Goal: Task Accomplishment & Management: Manage account settings

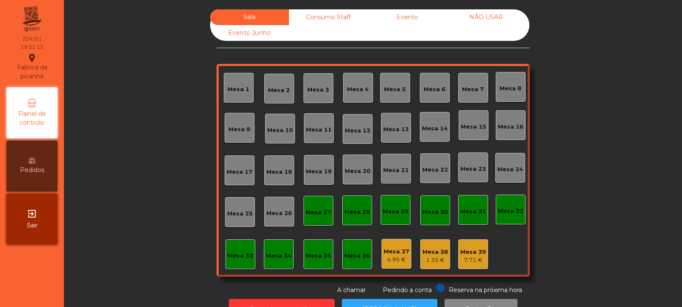
click at [465, 266] on div "Mesa 39 7.71 €" at bounding box center [473, 254] width 30 height 30
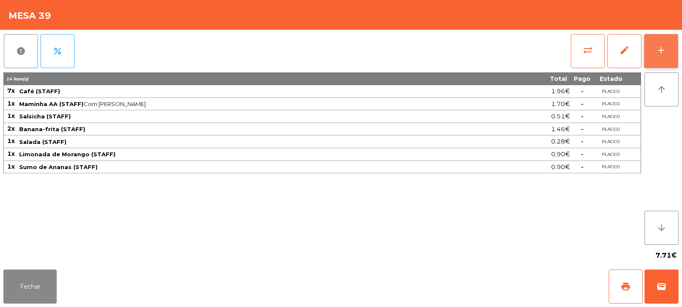
click at [660, 54] on div "add" at bounding box center [661, 50] width 10 height 10
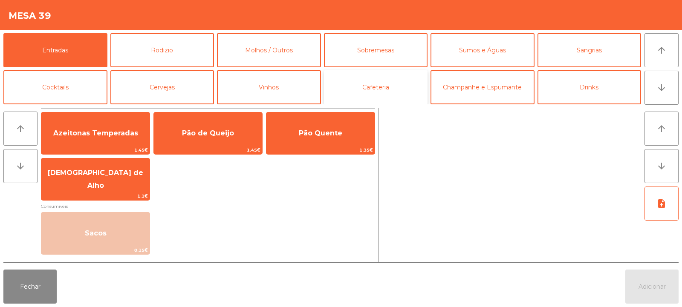
click at [401, 86] on button "Cafeteria" at bounding box center [376, 87] width 104 height 34
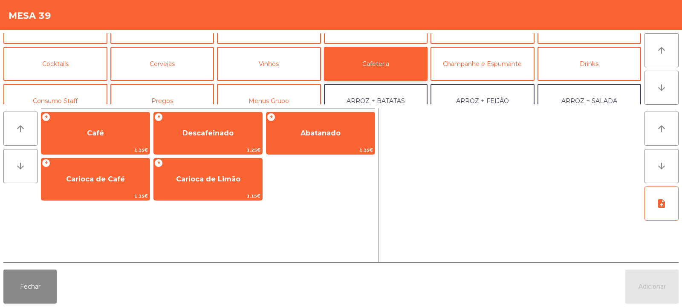
scroll to position [35, 0]
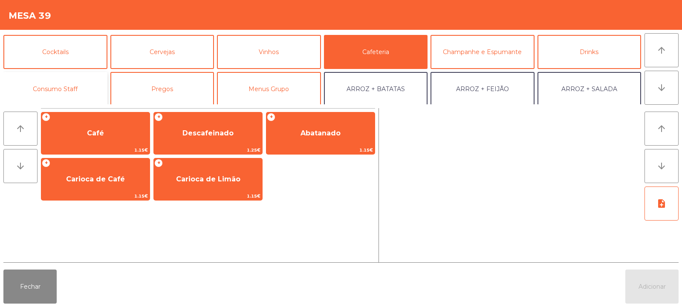
click at [61, 89] on button "Consumo Staff" at bounding box center [55, 89] width 104 height 34
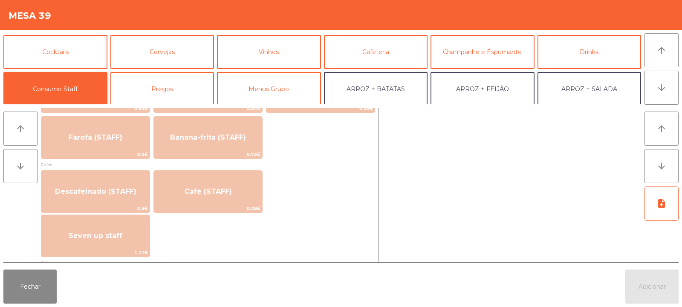
scroll to position [470, 0]
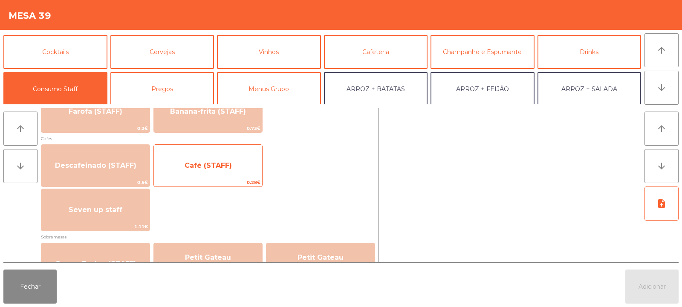
click at [241, 173] on span "Café (STAFF)" at bounding box center [208, 165] width 108 height 23
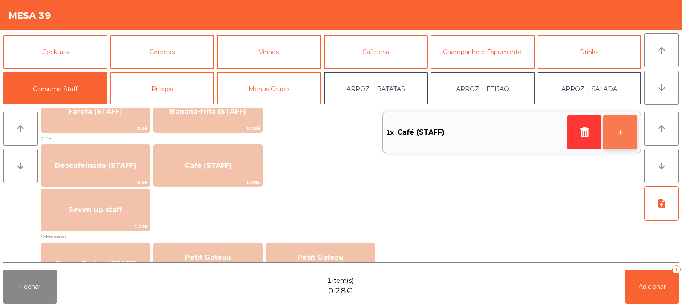
click at [621, 143] on button "+" at bounding box center [620, 132] width 34 height 34
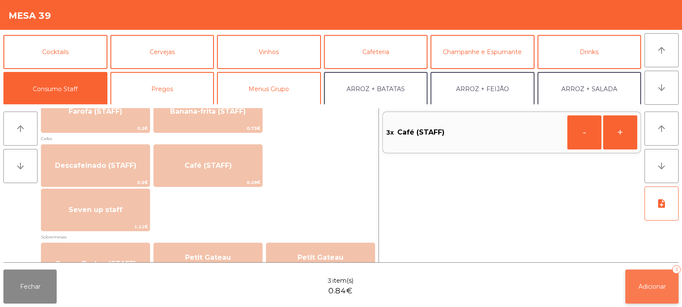
click at [666, 286] on button "Adicionar 3" at bounding box center [651, 287] width 53 height 34
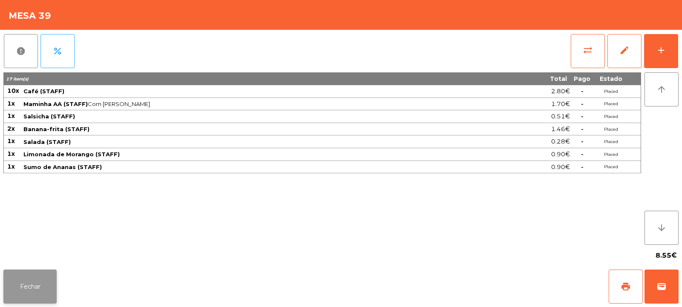
click at [38, 281] on button "Fechar" at bounding box center [29, 287] width 53 height 34
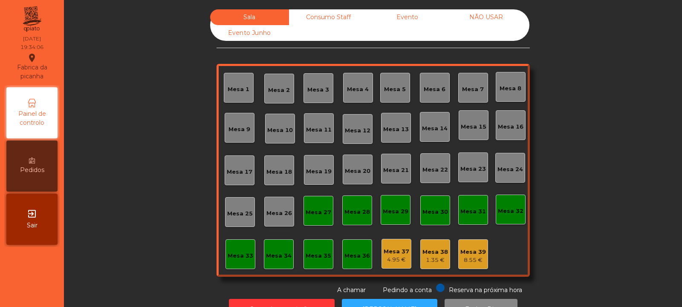
click at [235, 253] on div "Mesa 33" at bounding box center [241, 256] width 26 height 9
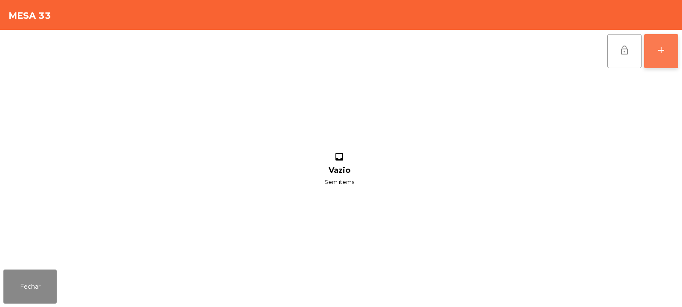
click at [672, 56] on button "add" at bounding box center [661, 51] width 34 height 34
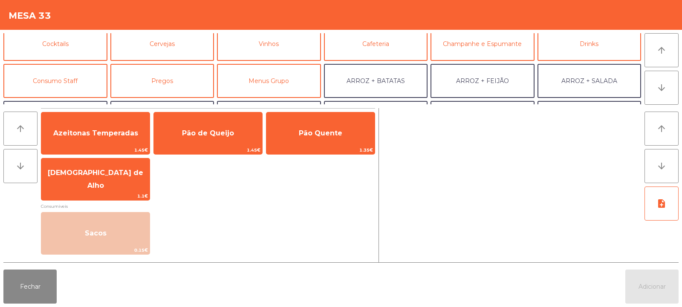
scroll to position [46, 0]
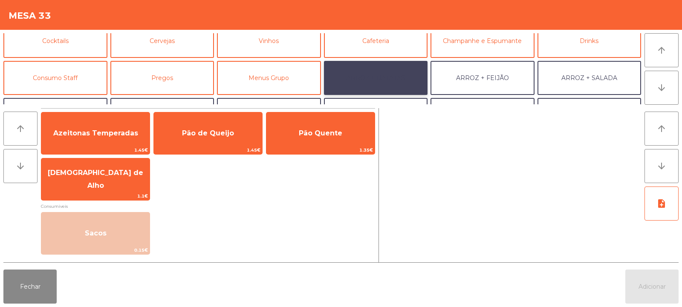
click at [403, 78] on button "ARROZ + BATATAS" at bounding box center [376, 78] width 104 height 34
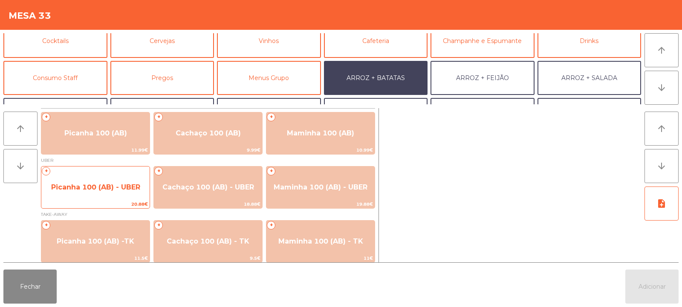
click at [109, 193] on span "Picanha 100 (AB) - UBER" at bounding box center [95, 187] width 108 height 23
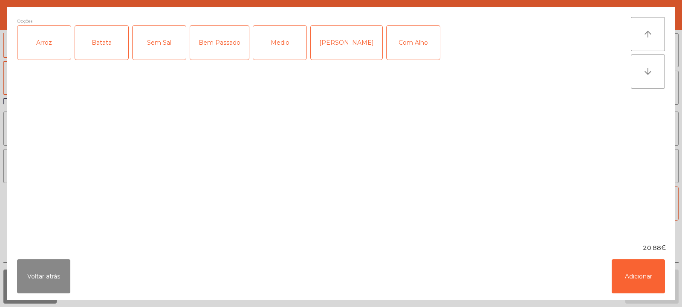
click at [55, 48] on div "Arroz" at bounding box center [43, 43] width 53 height 34
click at [93, 45] on div "Batata" at bounding box center [101, 43] width 53 height 34
click at [278, 55] on div "Medio" at bounding box center [279, 43] width 53 height 34
click at [634, 267] on button "Adicionar" at bounding box center [637, 276] width 53 height 34
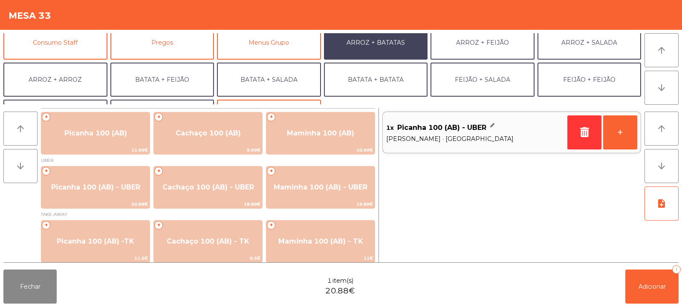
scroll to position [111, 0]
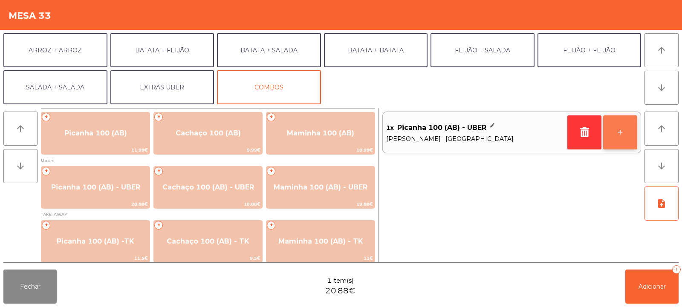
click at [637, 133] on button "+" at bounding box center [620, 132] width 34 height 34
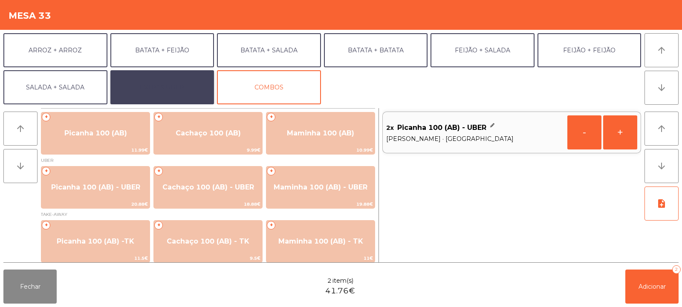
click at [186, 84] on button "EXTRAS UBER" at bounding box center [162, 87] width 104 height 34
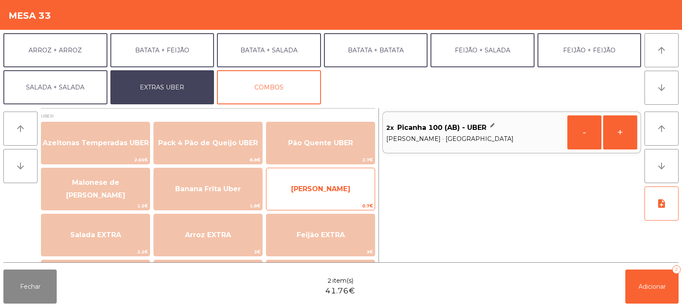
click at [311, 193] on span "[PERSON_NAME]" at bounding box center [320, 189] width 108 height 23
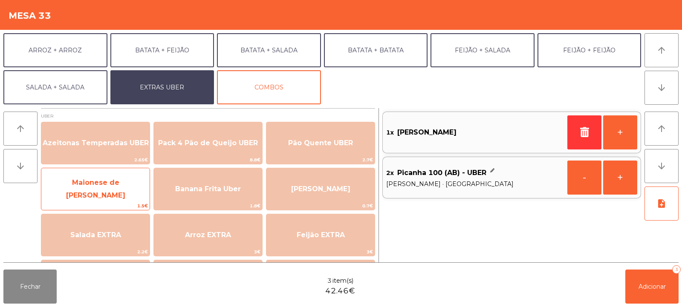
click at [91, 202] on div "Maionese de Alho UBER 1.5€" at bounding box center [95, 189] width 109 height 43
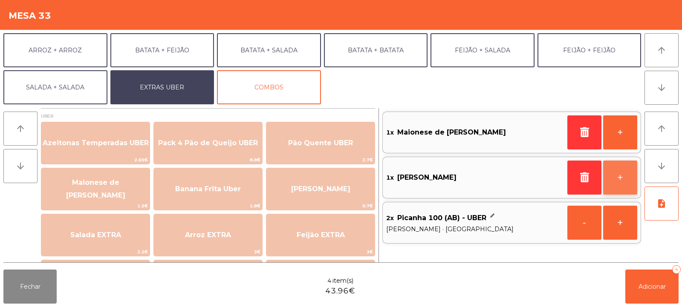
click at [622, 178] on button "+" at bounding box center [620, 178] width 34 height 34
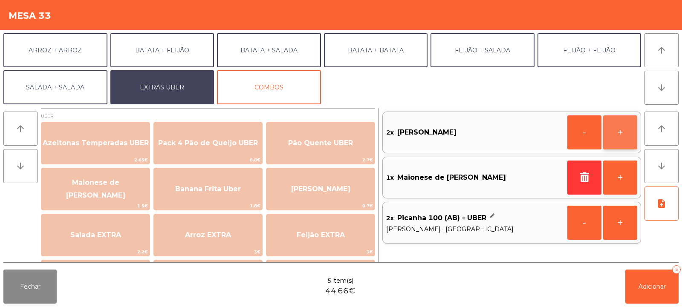
click at [621, 130] on button "+" at bounding box center [620, 132] width 34 height 34
click at [580, 135] on button "-" at bounding box center [584, 132] width 34 height 34
click at [618, 185] on button "+" at bounding box center [620, 178] width 34 height 34
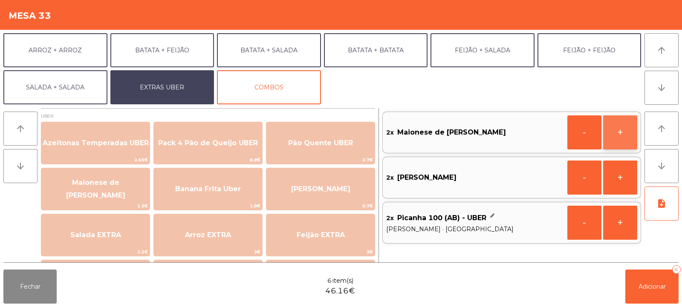
click at [613, 141] on button "+" at bounding box center [620, 132] width 34 height 34
click at [613, 180] on button "+" at bounding box center [620, 178] width 34 height 34
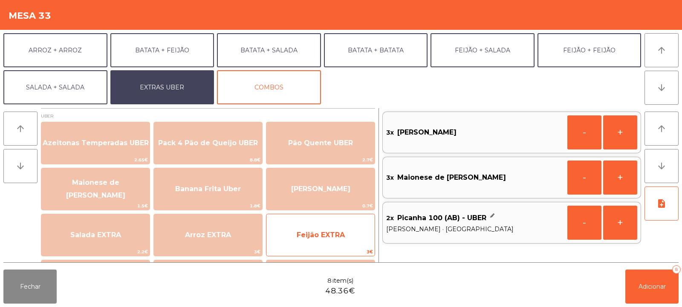
click at [297, 236] on span "Feijão EXTRA" at bounding box center [321, 235] width 48 height 8
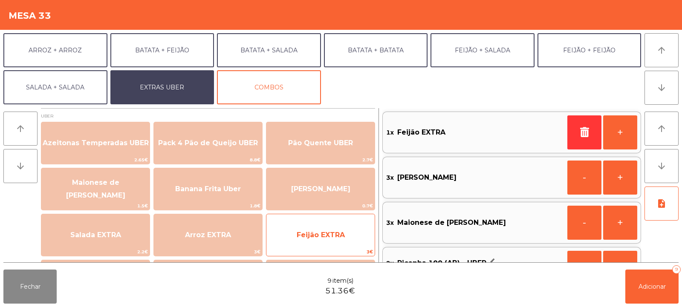
click at [323, 233] on span "Feijão EXTRA" at bounding box center [321, 235] width 48 height 8
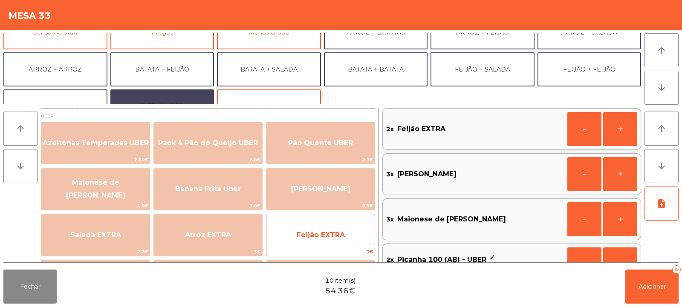
scroll to position [84, 0]
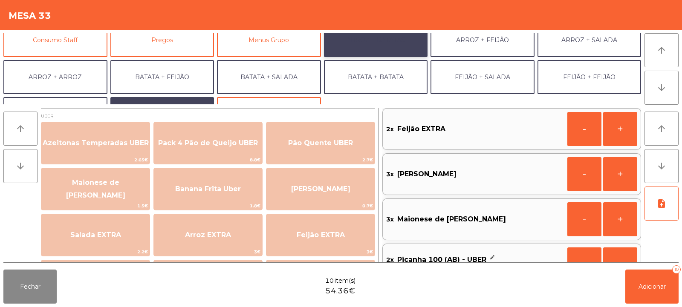
click at [370, 49] on button "ARROZ + BATATAS" at bounding box center [376, 40] width 104 height 34
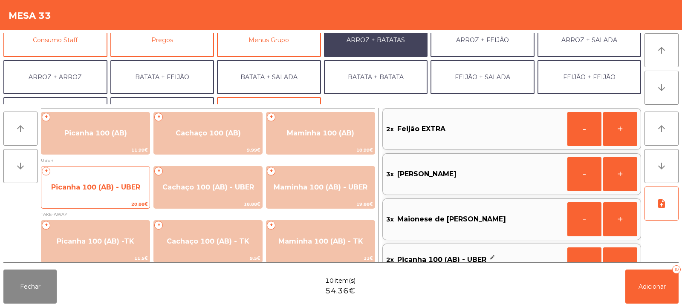
click at [101, 188] on span "Picanha 100 (AB) - UBER" at bounding box center [95, 187] width 89 height 8
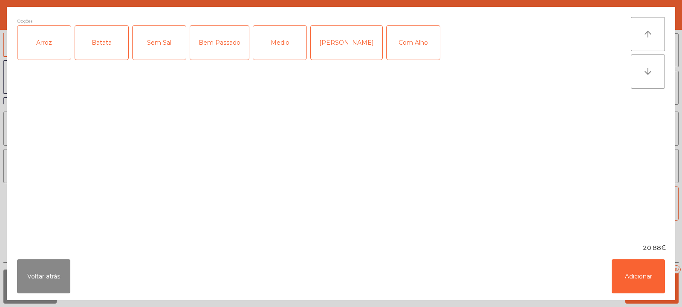
click at [51, 48] on div "Arroz" at bounding box center [43, 43] width 53 height 34
click at [90, 47] on div "Batata" at bounding box center [101, 43] width 53 height 34
click at [207, 52] on div "Bem Passado" at bounding box center [219, 43] width 59 height 34
click at [395, 43] on div "Com Alho" at bounding box center [412, 43] width 53 height 34
click at [652, 275] on button "Adicionar" at bounding box center [637, 276] width 53 height 34
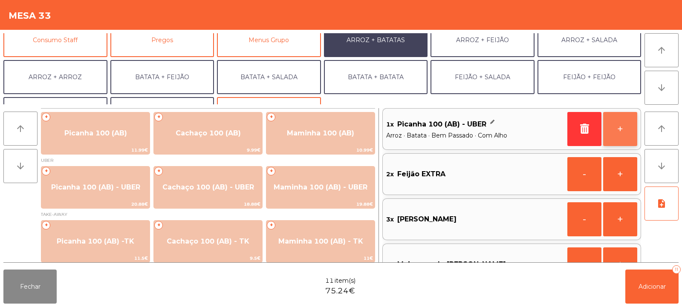
click at [622, 127] on button "+" at bounding box center [620, 129] width 34 height 34
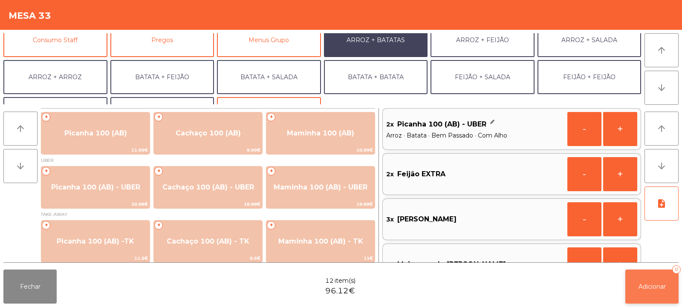
click at [655, 286] on span "Adicionar" at bounding box center [651, 287] width 27 height 8
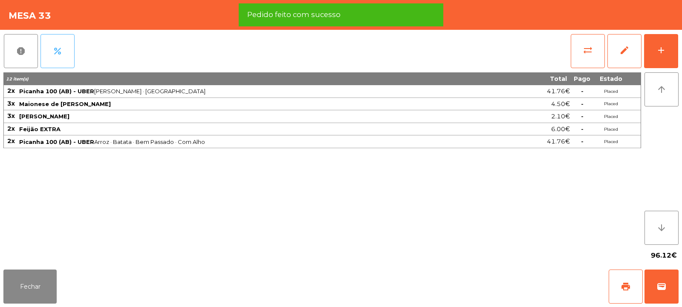
click at [61, 48] on span "percent" at bounding box center [57, 51] width 10 height 10
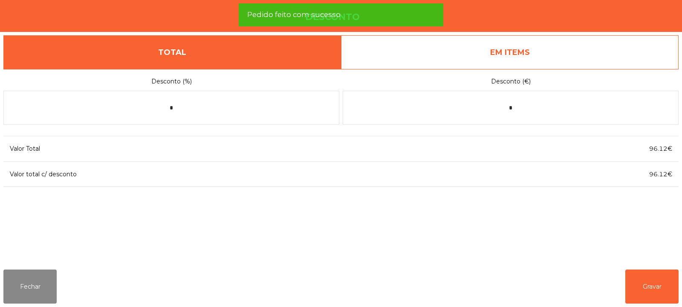
click at [526, 60] on link "EM ITEMS" at bounding box center [509, 52] width 337 height 34
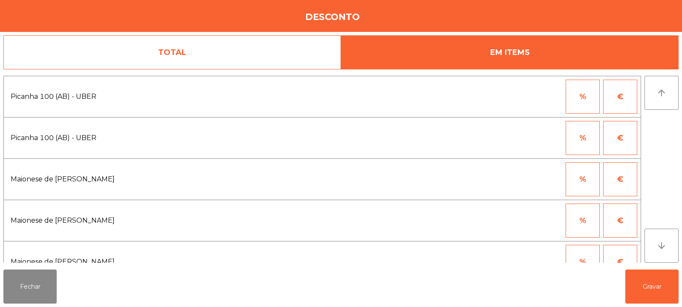
click at [573, 100] on button "%" at bounding box center [582, 97] width 34 height 34
click at [531, 98] on input "*" at bounding box center [540, 97] width 43 height 34
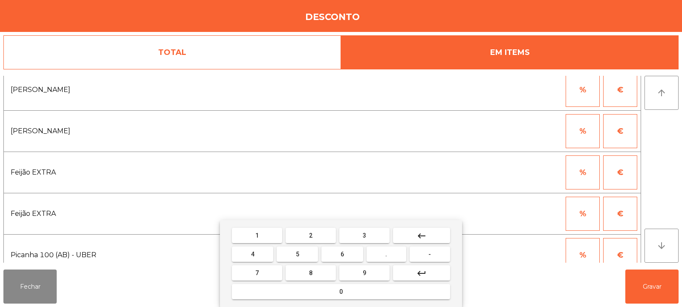
scroll to position [309, 0]
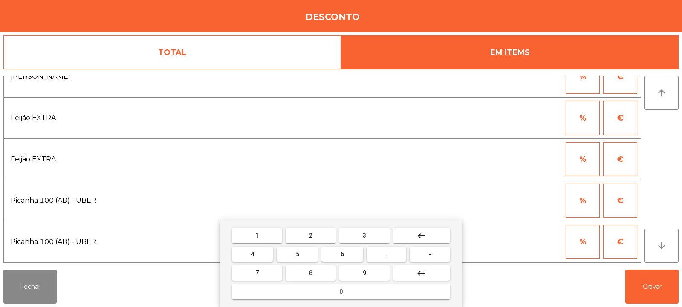
type input "***"
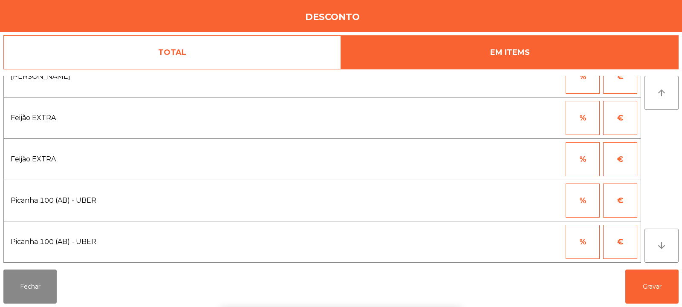
click at [584, 202] on button "%" at bounding box center [582, 201] width 34 height 34
click at [530, 199] on input "*" at bounding box center [540, 201] width 43 height 34
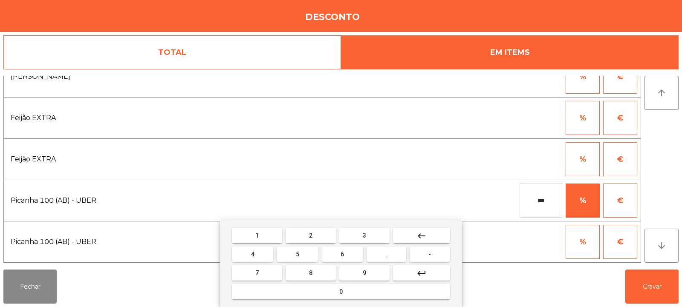
type input "***"
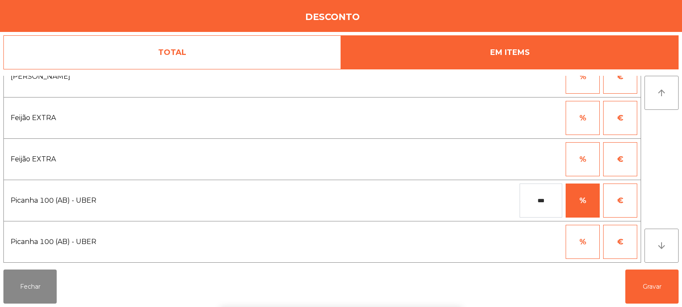
click at [657, 277] on div "1 2 3 keyboard_backspace 4 5 6 . - 7 8 9 keyboard_return 0" at bounding box center [341, 263] width 682 height 87
click at [664, 277] on button "Gravar" at bounding box center [651, 287] width 53 height 34
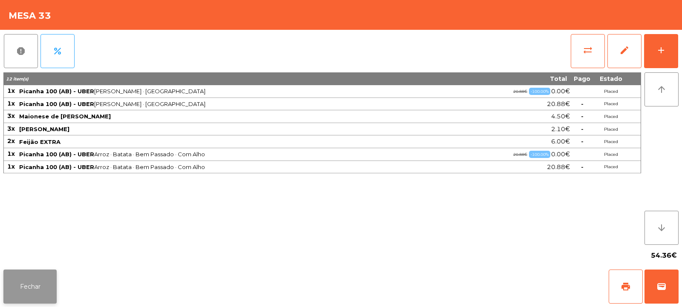
click at [29, 293] on button "Fechar" at bounding box center [29, 287] width 53 height 34
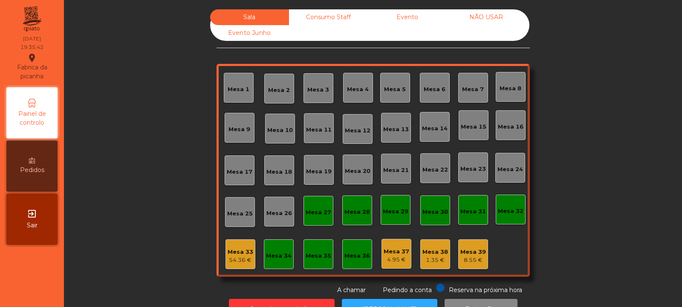
click at [499, 87] on div "Mesa 8" at bounding box center [510, 88] width 22 height 9
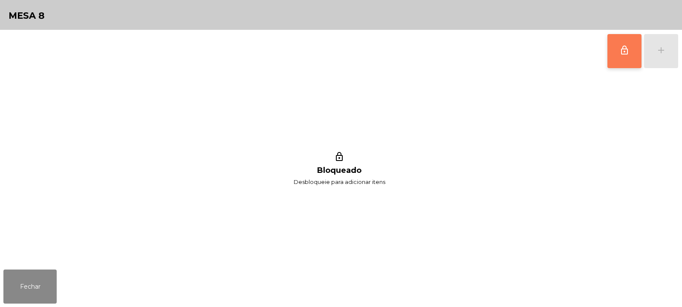
click at [622, 58] on button "lock_outline" at bounding box center [624, 51] width 34 height 34
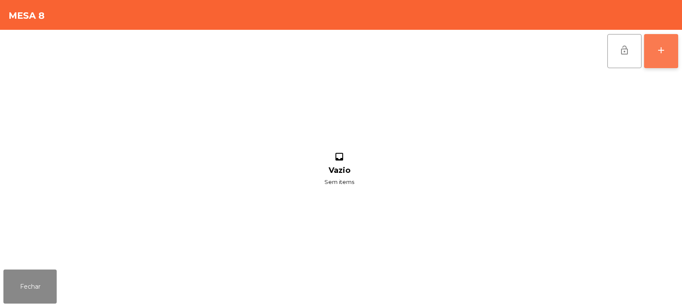
click at [665, 51] on div "add" at bounding box center [661, 50] width 10 height 10
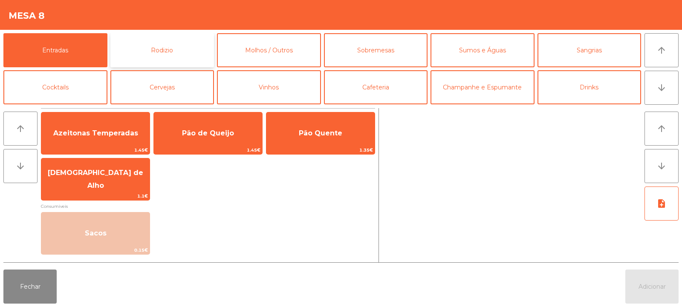
click at [178, 50] on button "Rodizio" at bounding box center [162, 50] width 104 height 34
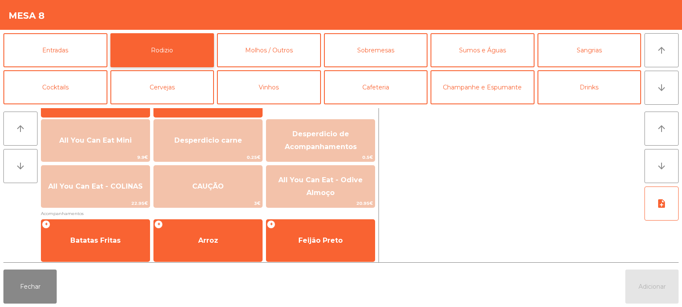
scroll to position [109, 0]
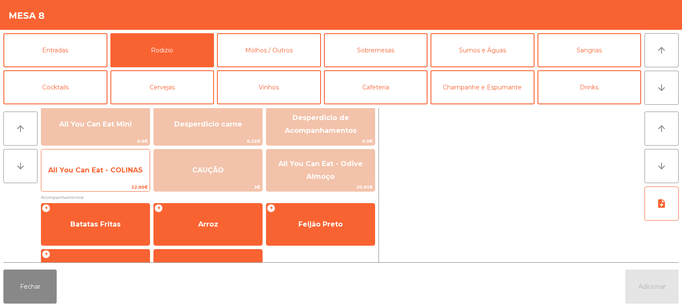
click at [107, 184] on span "22.95€" at bounding box center [95, 187] width 108 height 8
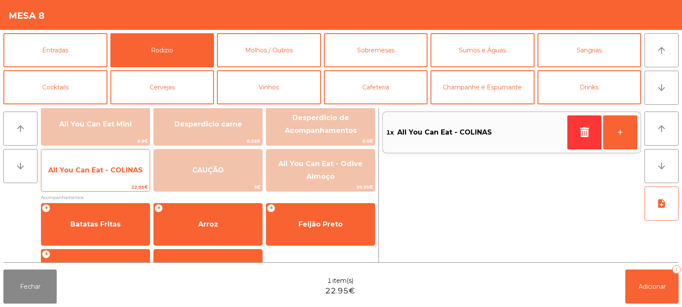
click at [112, 180] on span "All You Can Eat - COLINAS" at bounding box center [95, 170] width 108 height 23
click at [107, 185] on span "22.95€" at bounding box center [95, 187] width 108 height 8
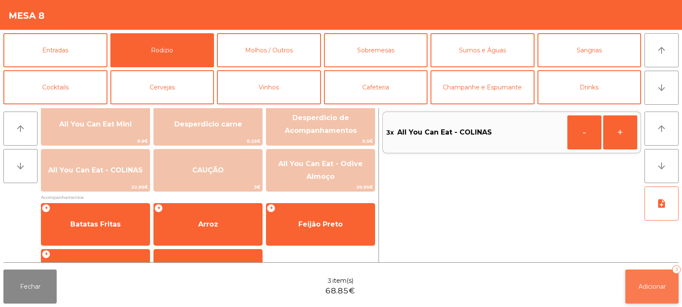
click at [644, 287] on span "Adicionar" at bounding box center [651, 287] width 27 height 8
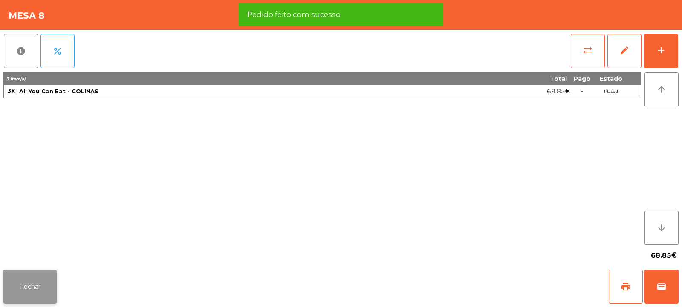
click at [35, 303] on button "Fechar" at bounding box center [29, 287] width 53 height 34
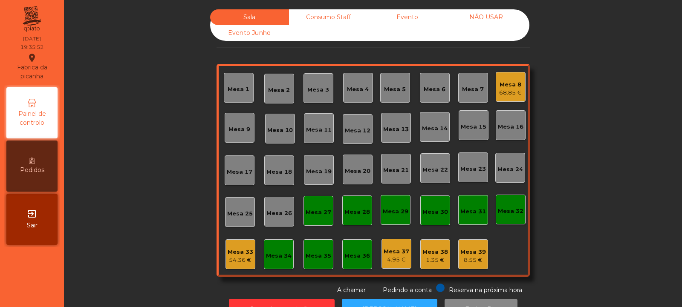
click at [240, 261] on div "54.36 €" at bounding box center [241, 260] width 26 height 9
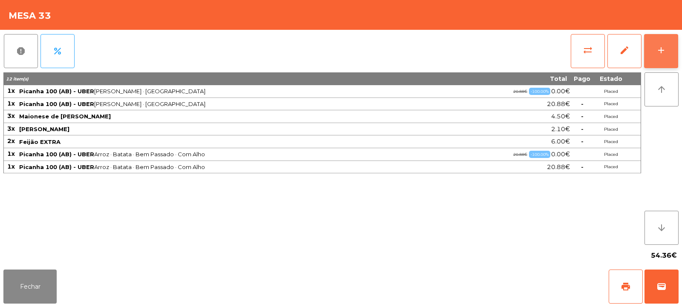
click at [658, 55] on button "add" at bounding box center [661, 51] width 34 height 34
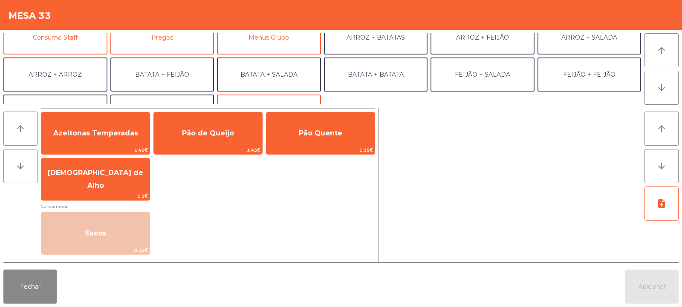
scroll to position [111, 0]
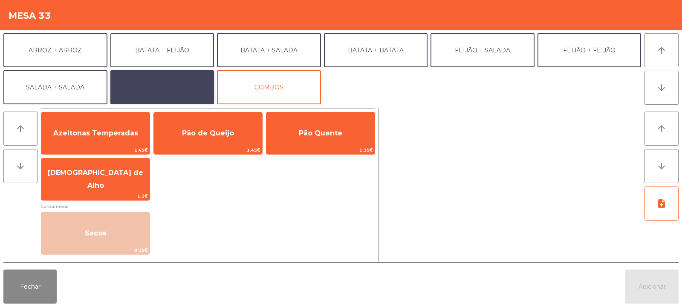
click at [167, 87] on button "EXTRAS UBER" at bounding box center [162, 87] width 104 height 34
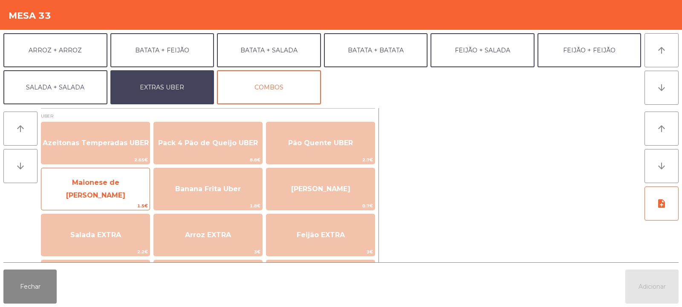
click at [91, 197] on span "Maionese de [PERSON_NAME]" at bounding box center [95, 189] width 108 height 36
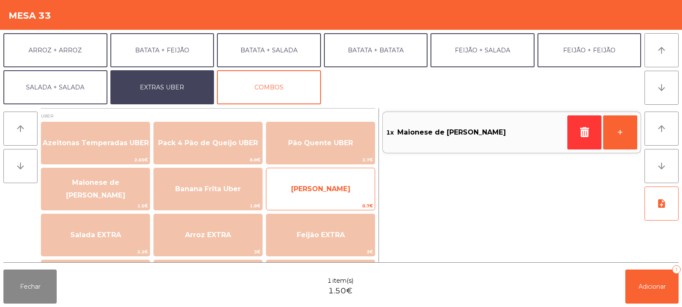
click at [332, 204] on span "0.7€" at bounding box center [320, 206] width 108 height 8
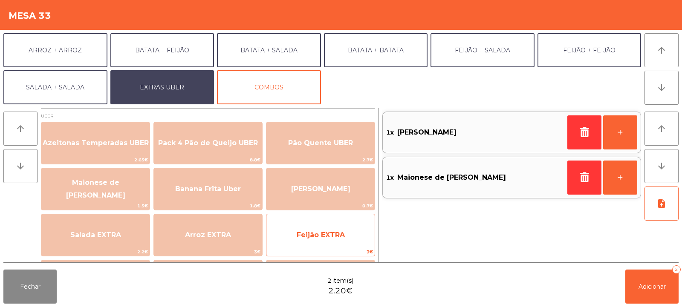
click at [326, 237] on span "Feijão EXTRA" at bounding box center [321, 235] width 48 height 8
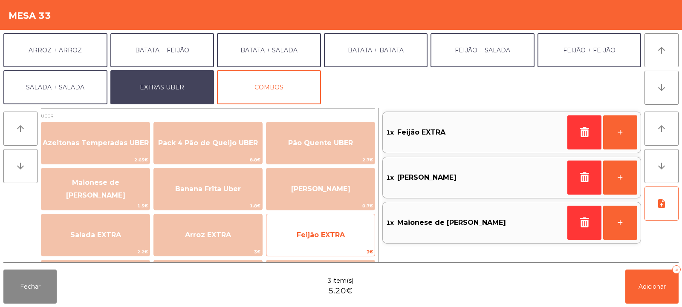
click at [335, 241] on span "Feijão EXTRA" at bounding box center [320, 235] width 108 height 23
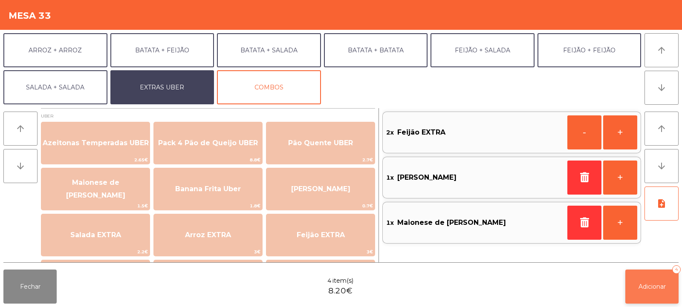
click at [651, 285] on span "Adicionar" at bounding box center [651, 287] width 27 height 8
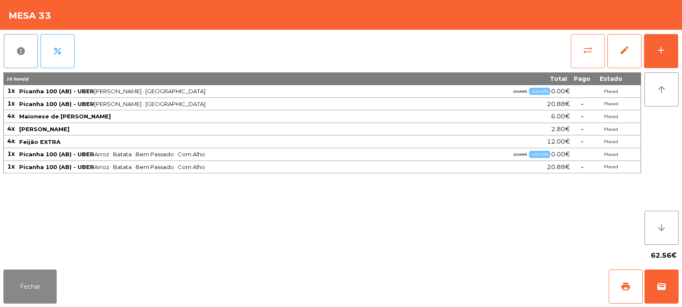
click at [589, 53] on span "sync_alt" at bounding box center [587, 50] width 10 height 10
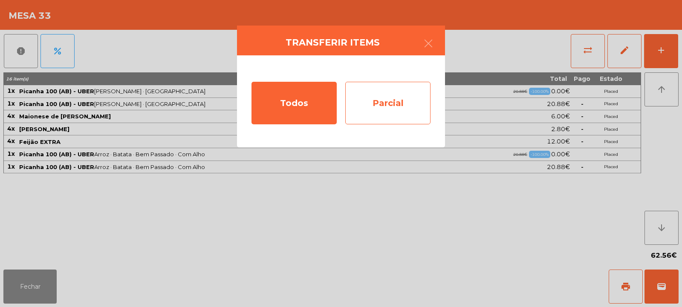
click at [391, 112] on div "Parcial" at bounding box center [387, 103] width 85 height 43
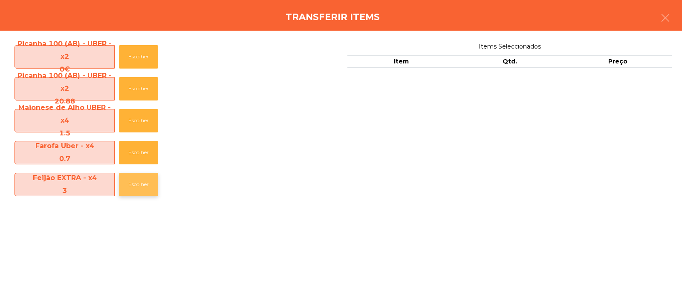
click at [138, 184] on button "Escolher" at bounding box center [138, 184] width 39 height 23
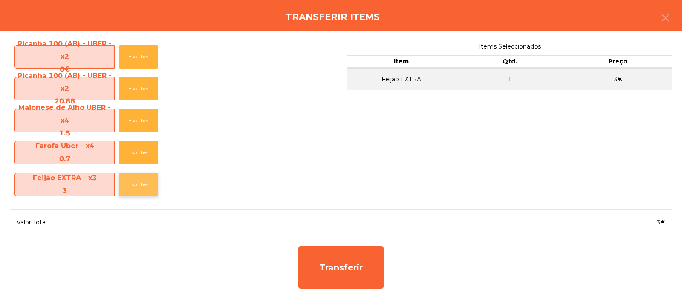
click at [135, 187] on button "Escolher" at bounding box center [138, 184] width 39 height 23
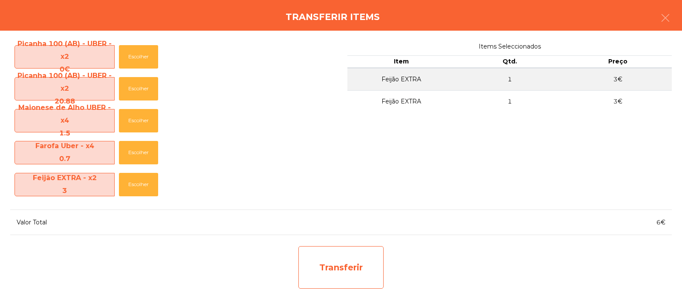
click at [354, 268] on div "Transferir" at bounding box center [340, 267] width 85 height 43
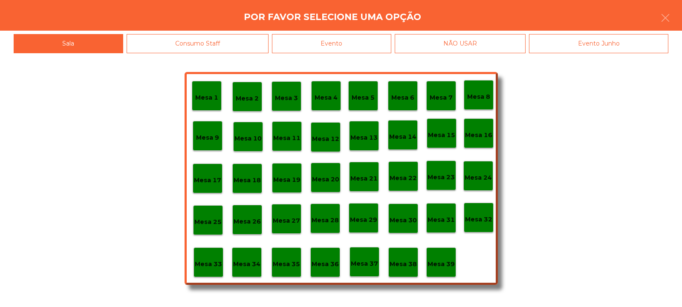
click at [365, 265] on p "Mesa 37" at bounding box center [364, 264] width 27 height 10
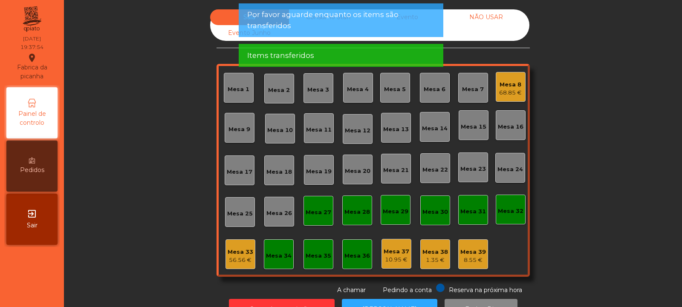
click at [237, 251] on div "Mesa 33" at bounding box center [241, 252] width 26 height 9
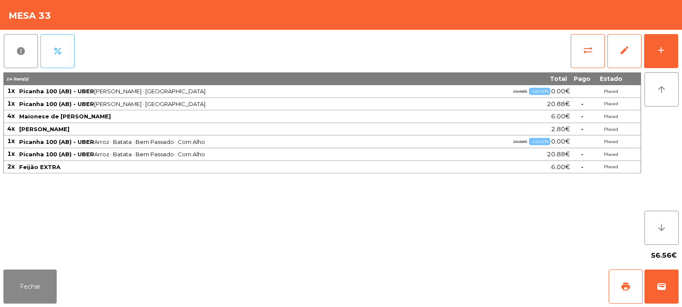
click at [58, 66] on button "percent" at bounding box center [57, 51] width 34 height 34
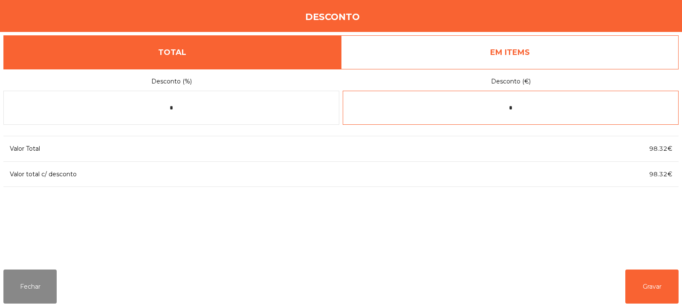
click at [527, 109] on input "*" at bounding box center [511, 108] width 336 height 34
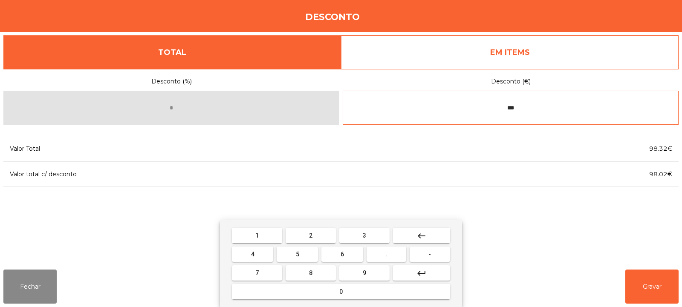
type input "***"
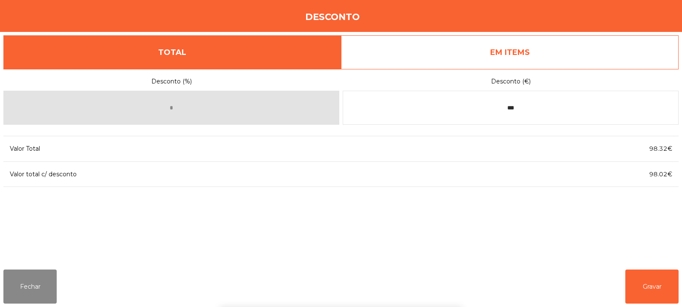
click at [657, 283] on div "1 2 3 keyboard_backspace 4 5 6 . - 7 8 9 keyboard_return 0" at bounding box center [341, 263] width 682 height 87
click at [656, 284] on button "Gravar" at bounding box center [651, 287] width 53 height 34
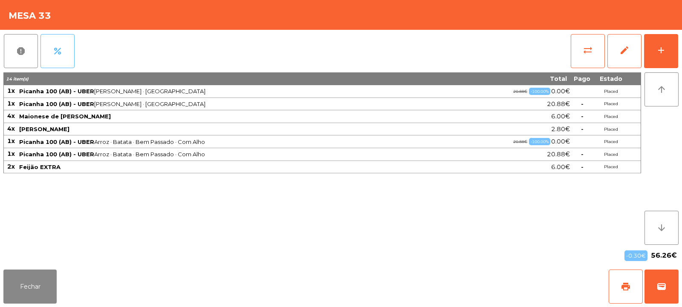
click at [62, 55] on span "percent" at bounding box center [57, 51] width 10 height 10
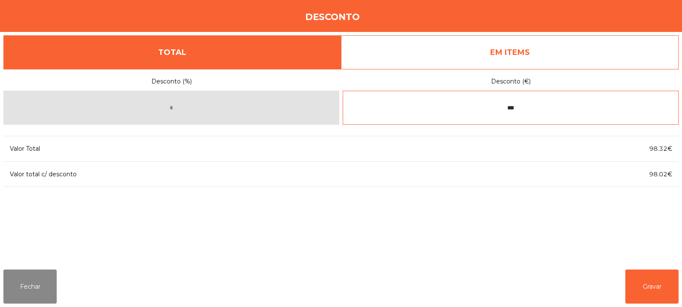
click at [552, 111] on input "***" at bounding box center [511, 108] width 336 height 34
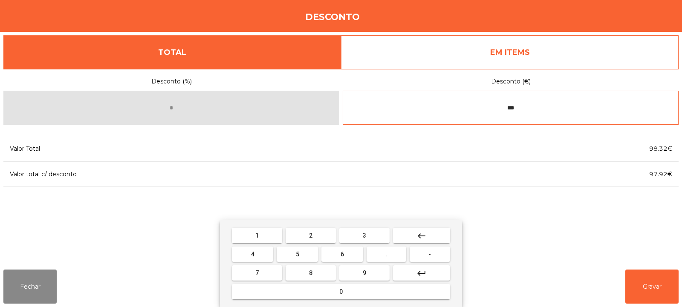
type input "***"
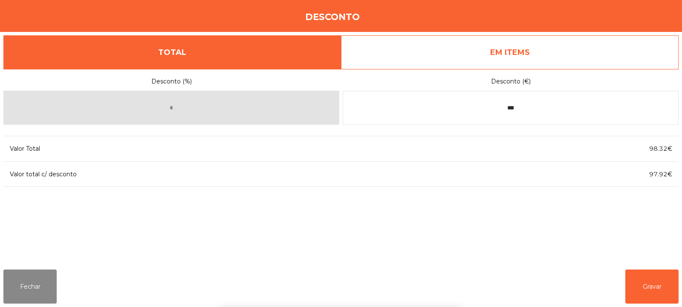
click at [655, 290] on div "1 2 3 keyboard_backspace 4 5 6 . - 7 8 9 keyboard_return 0" at bounding box center [341, 263] width 682 height 87
click at [669, 293] on button "Gravar" at bounding box center [651, 287] width 53 height 34
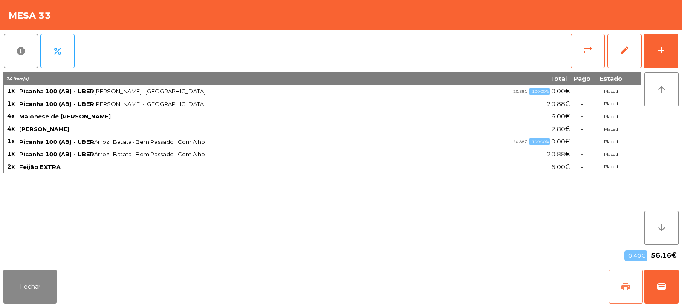
click at [631, 292] on button "print" at bounding box center [625, 287] width 34 height 34
click at [664, 286] on span "wallet" at bounding box center [661, 287] width 10 height 10
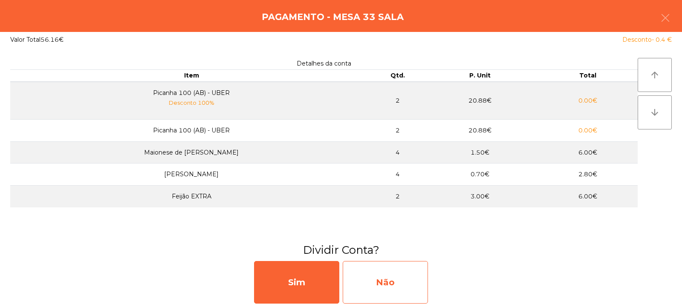
click at [396, 293] on div "Não" at bounding box center [385, 282] width 85 height 43
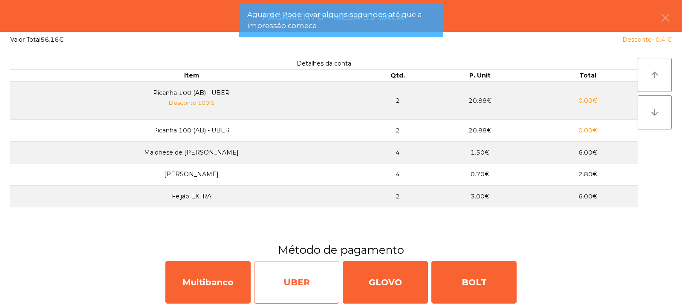
click at [304, 271] on div "UBER" at bounding box center [296, 282] width 85 height 43
select select "**"
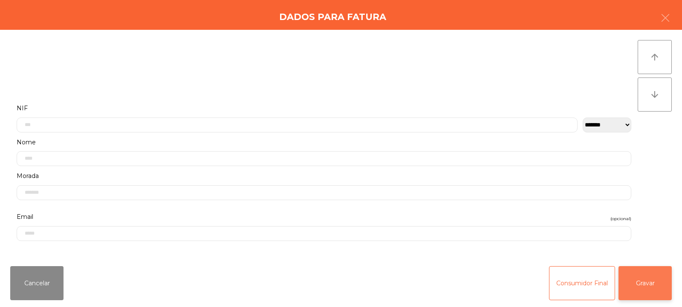
click at [653, 273] on button "Gravar" at bounding box center [644, 283] width 53 height 34
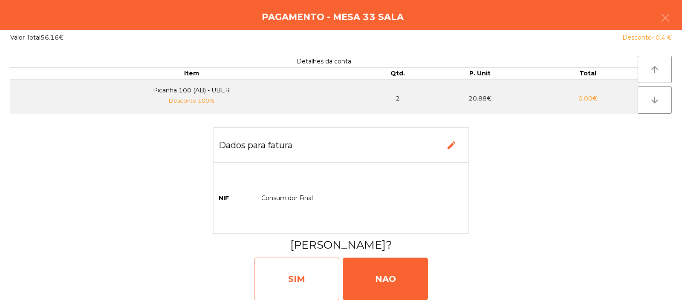
click at [316, 279] on div "SIM" at bounding box center [296, 279] width 85 height 43
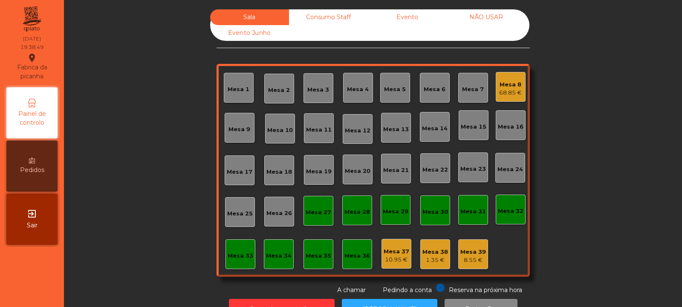
click at [467, 261] on div "8.55 €" at bounding box center [473, 260] width 26 height 9
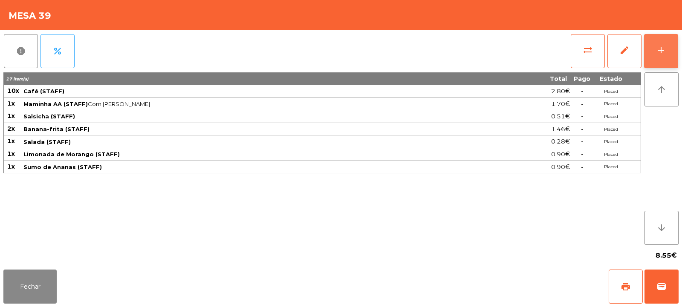
click at [663, 58] on button "add" at bounding box center [661, 51] width 34 height 34
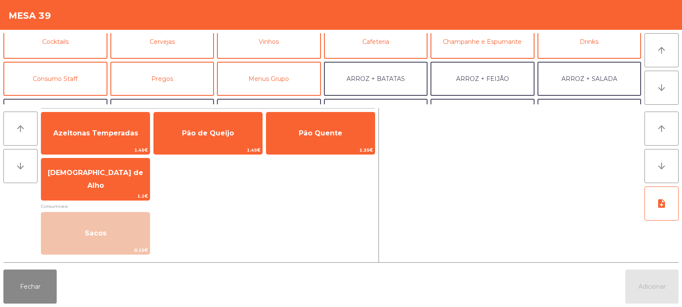
scroll to position [49, 0]
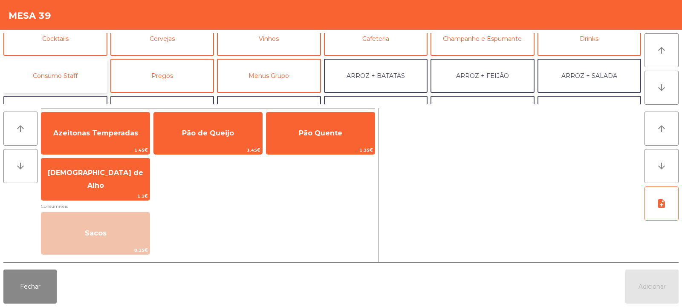
click at [69, 65] on button "Consumo Staff" at bounding box center [55, 76] width 104 height 34
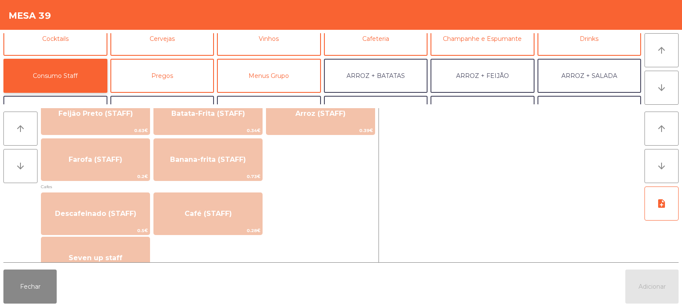
scroll to position [423, 0]
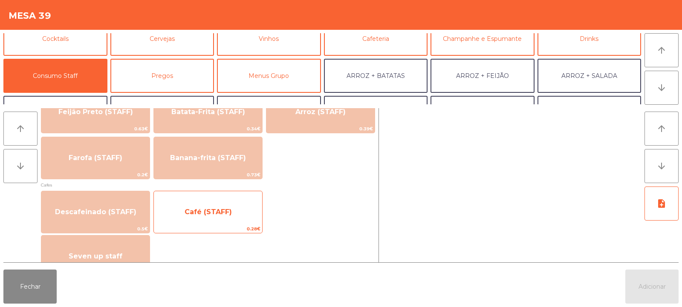
click at [220, 214] on span "Café (STAFF)" at bounding box center [207, 212] width 47 height 8
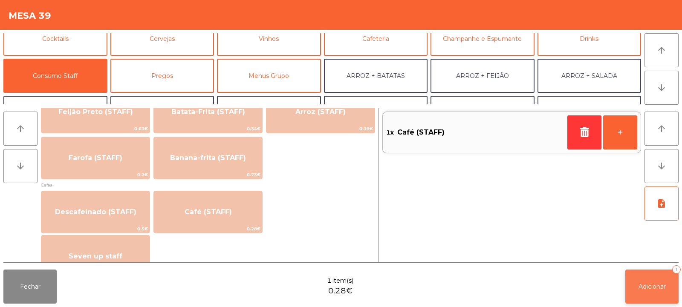
click at [660, 284] on span "Adicionar" at bounding box center [651, 287] width 27 height 8
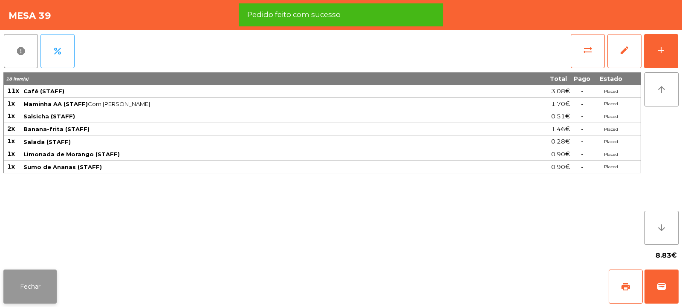
click at [28, 278] on button "Fechar" at bounding box center [29, 287] width 53 height 34
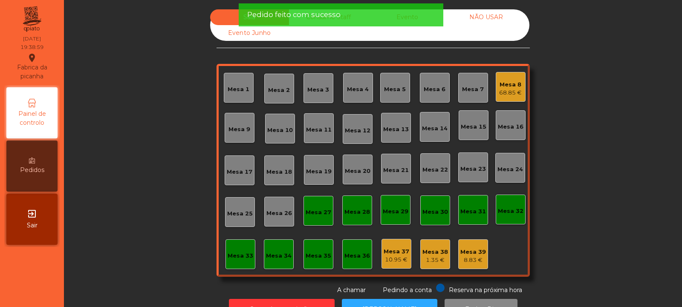
scroll to position [29, 0]
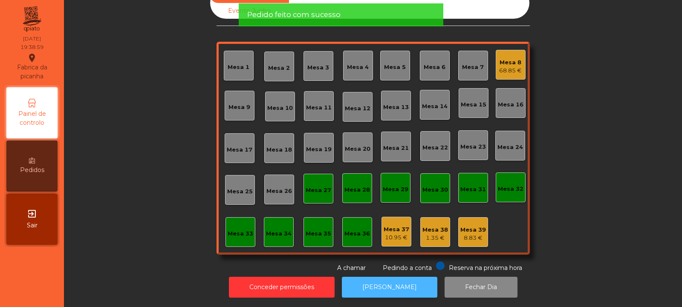
click at [385, 288] on button "[PERSON_NAME]" at bounding box center [389, 287] width 95 height 21
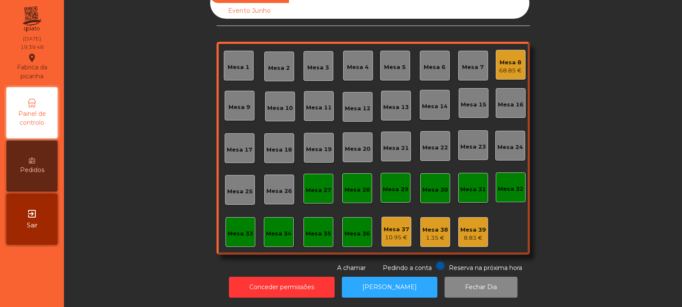
click at [311, 186] on div "Mesa 27" at bounding box center [318, 190] width 26 height 9
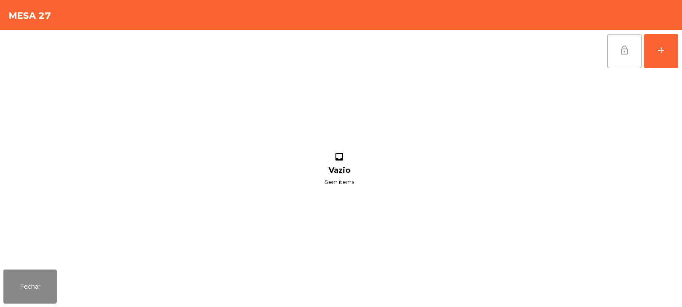
click at [622, 54] on span "lock_open" at bounding box center [624, 50] width 10 height 10
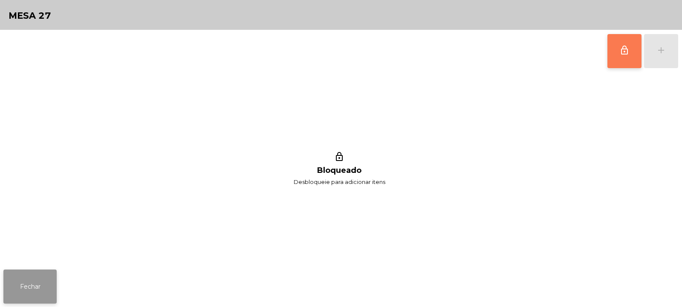
click at [34, 289] on button "Fechar" at bounding box center [29, 287] width 53 height 34
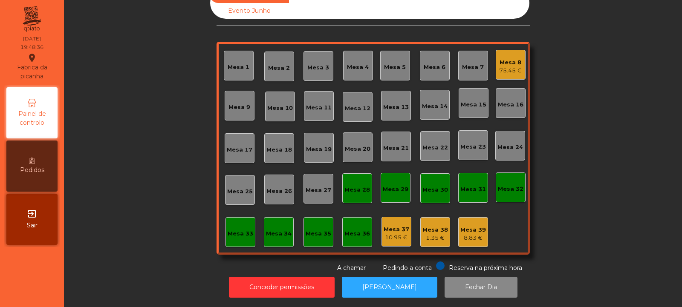
click at [438, 99] on div "Mesa 14" at bounding box center [435, 105] width 26 height 12
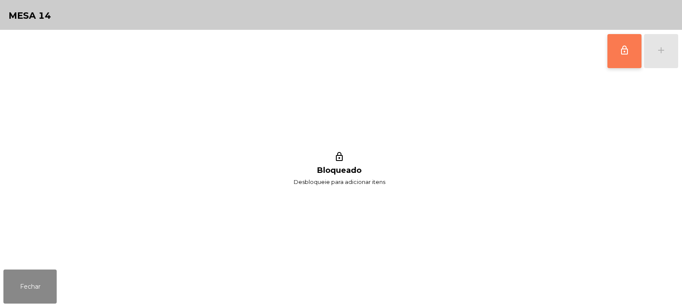
click at [633, 37] on button "lock_outline" at bounding box center [624, 51] width 34 height 34
click at [665, 52] on div "lock_outline add" at bounding box center [643, 51] width 72 height 43
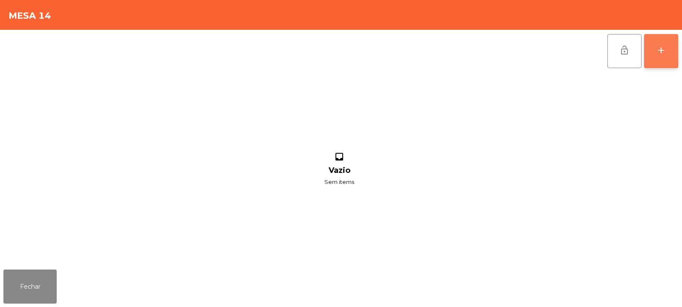
click at [660, 52] on div "add" at bounding box center [661, 50] width 10 height 10
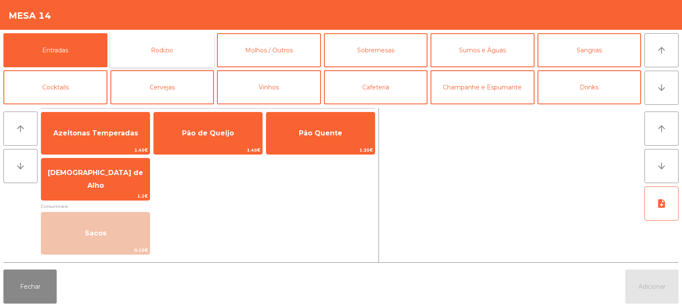
click at [186, 43] on button "Rodizio" at bounding box center [162, 50] width 104 height 34
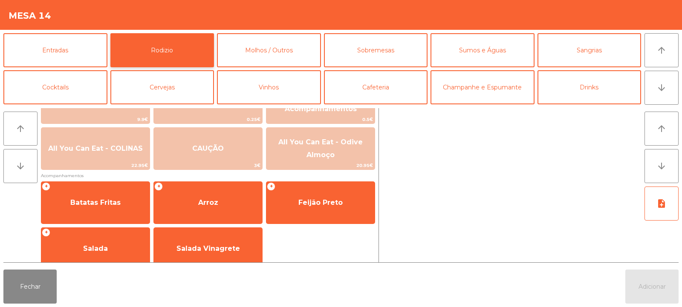
scroll to position [134, 0]
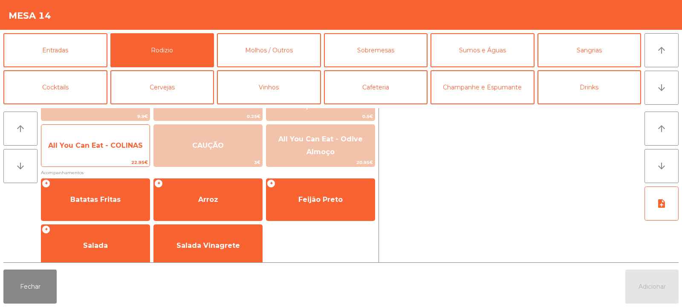
click at [98, 145] on span "All You Can Eat - COLINAS" at bounding box center [95, 145] width 95 height 8
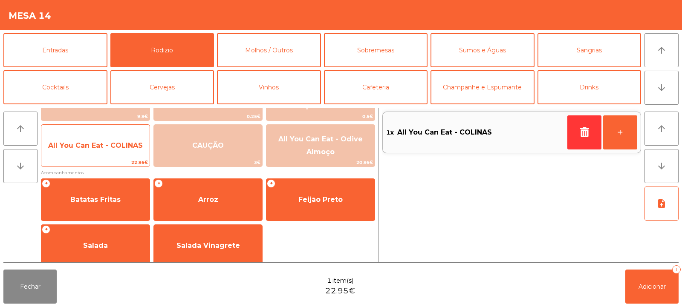
click at [98, 148] on span "All You Can Eat - COLINAS" at bounding box center [95, 145] width 95 height 8
click at [97, 148] on span "All You Can Eat - COLINAS" at bounding box center [95, 145] width 95 height 8
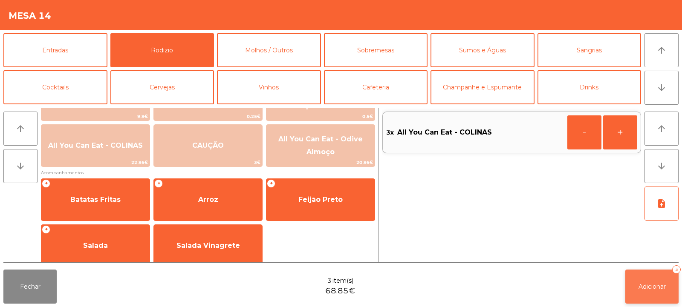
click at [654, 284] on span "Adicionar" at bounding box center [651, 287] width 27 height 8
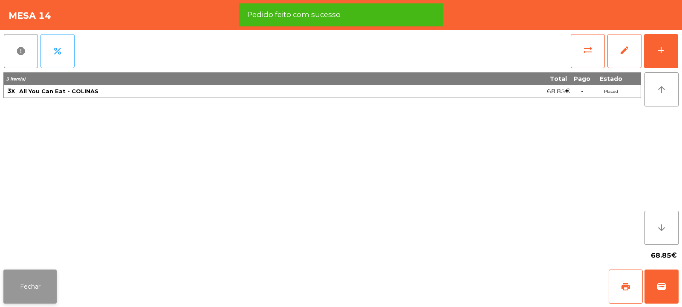
click at [37, 286] on button "Fechar" at bounding box center [29, 287] width 53 height 34
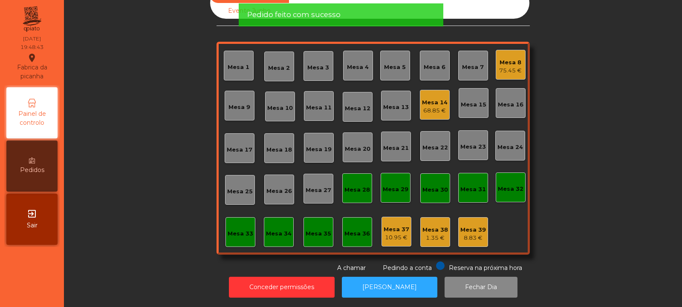
click at [504, 58] on div "Mesa 8" at bounding box center [510, 62] width 23 height 9
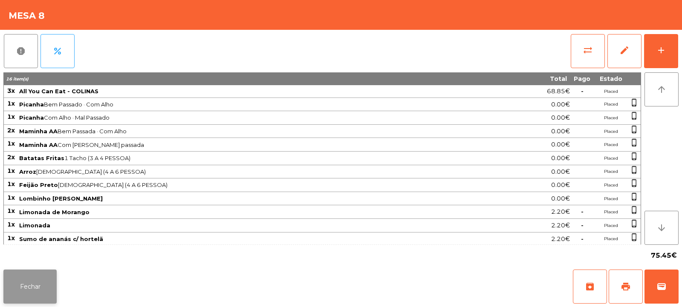
click at [21, 298] on button "Fechar" at bounding box center [29, 287] width 53 height 34
